Goal: Task Accomplishment & Management: Manage account settings

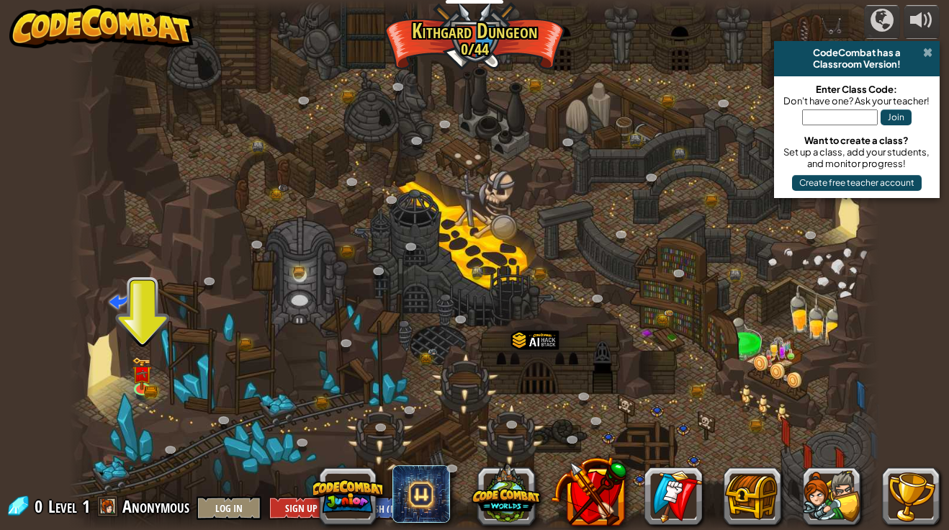
click at [927, 49] on span at bounding box center [927, 53] width 9 height 12
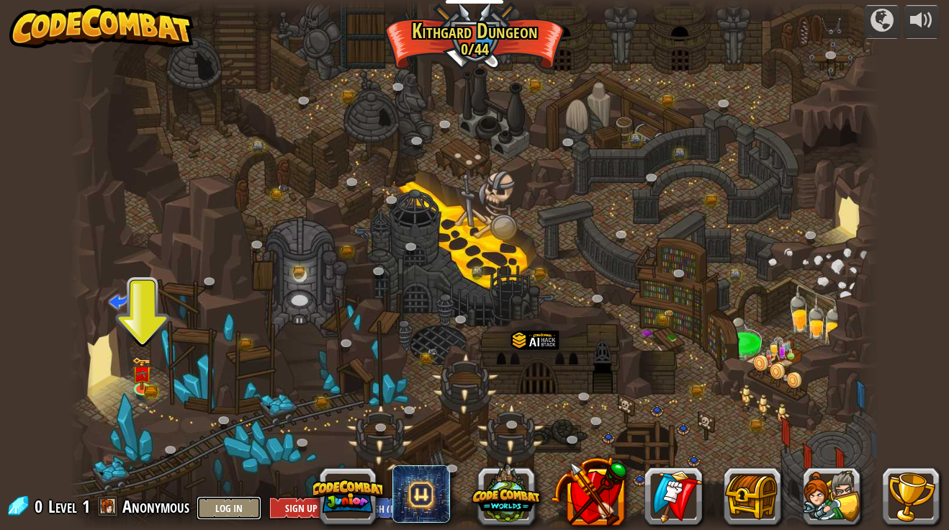
click at [236, 511] on button "Log In" at bounding box center [229, 508] width 65 height 24
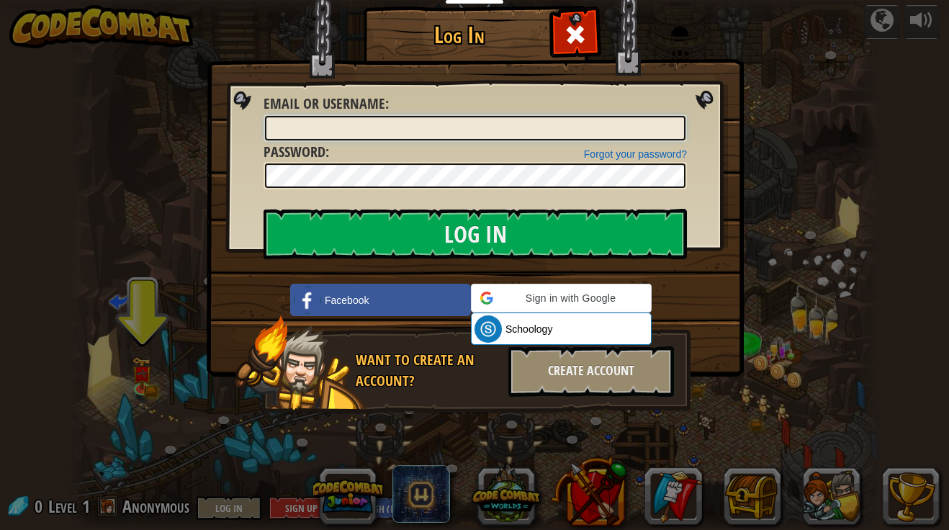
type input "[EMAIL_ADDRESS][PERSON_NAME][DOMAIN_NAME]"
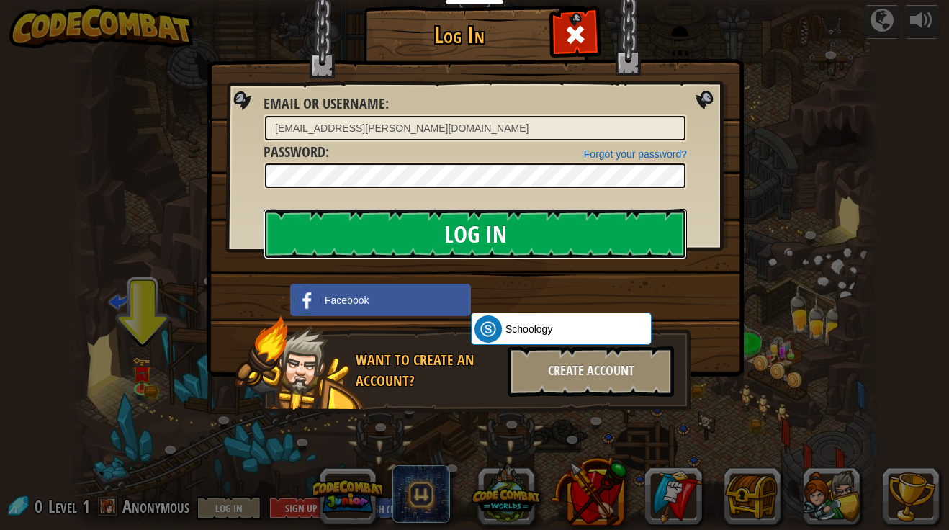
click at [441, 235] on input "Log In" at bounding box center [475, 234] width 423 height 50
click at [487, 238] on input "Log In" at bounding box center [475, 234] width 423 height 50
